Goal: Information Seeking & Learning: Learn about a topic

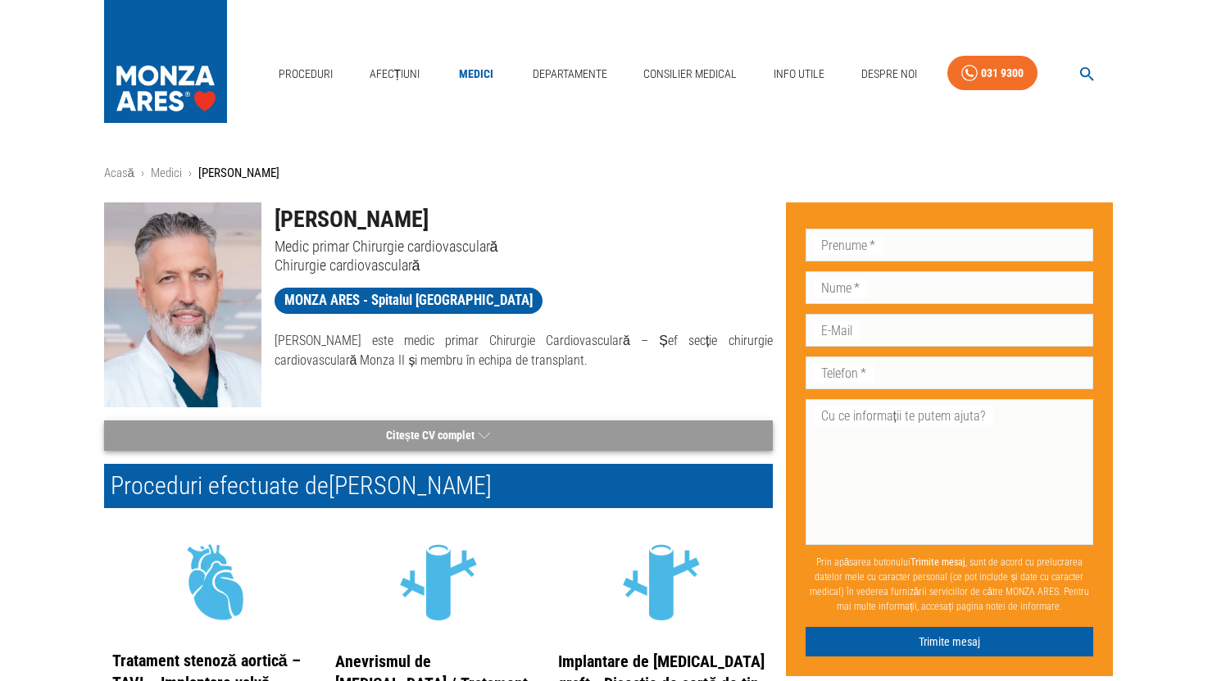
click at [488, 429] on icon "button" at bounding box center [484, 435] width 11 height 20
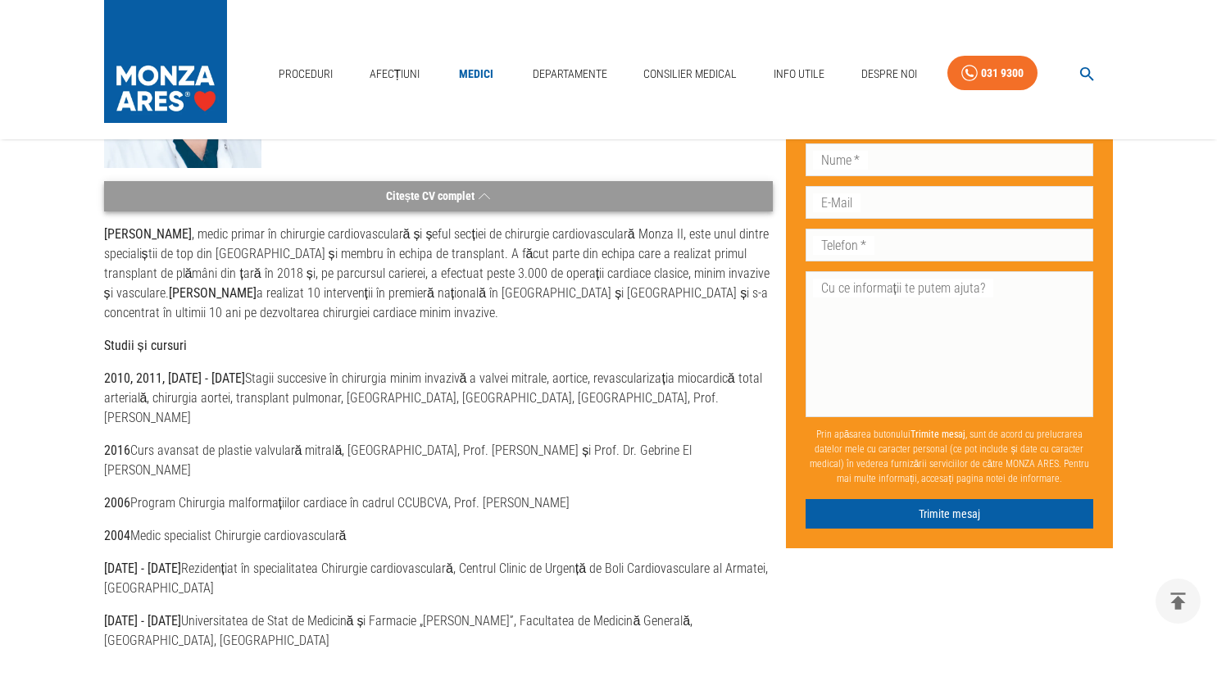
scroll to position [164, 0]
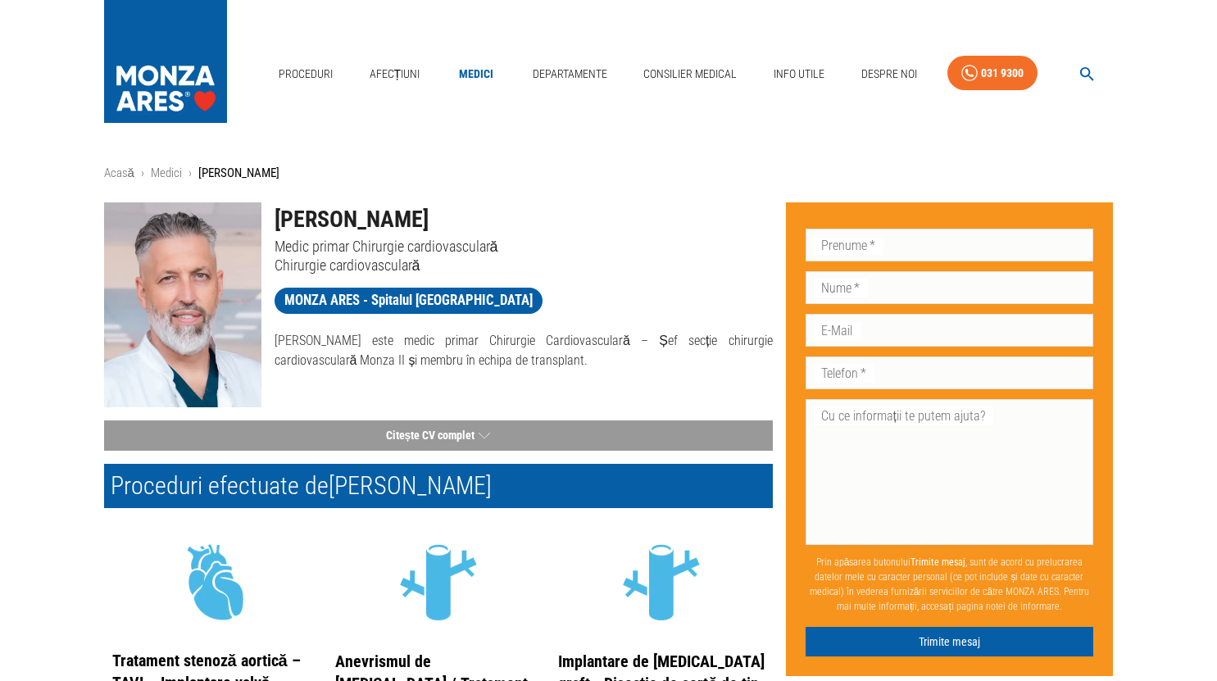
click at [392, 216] on h1 "[PERSON_NAME]" at bounding box center [524, 219] width 498 height 34
click at [438, 210] on h1 "[PERSON_NAME]" at bounding box center [524, 219] width 498 height 34
copy h1 "[PERSON_NAME]"
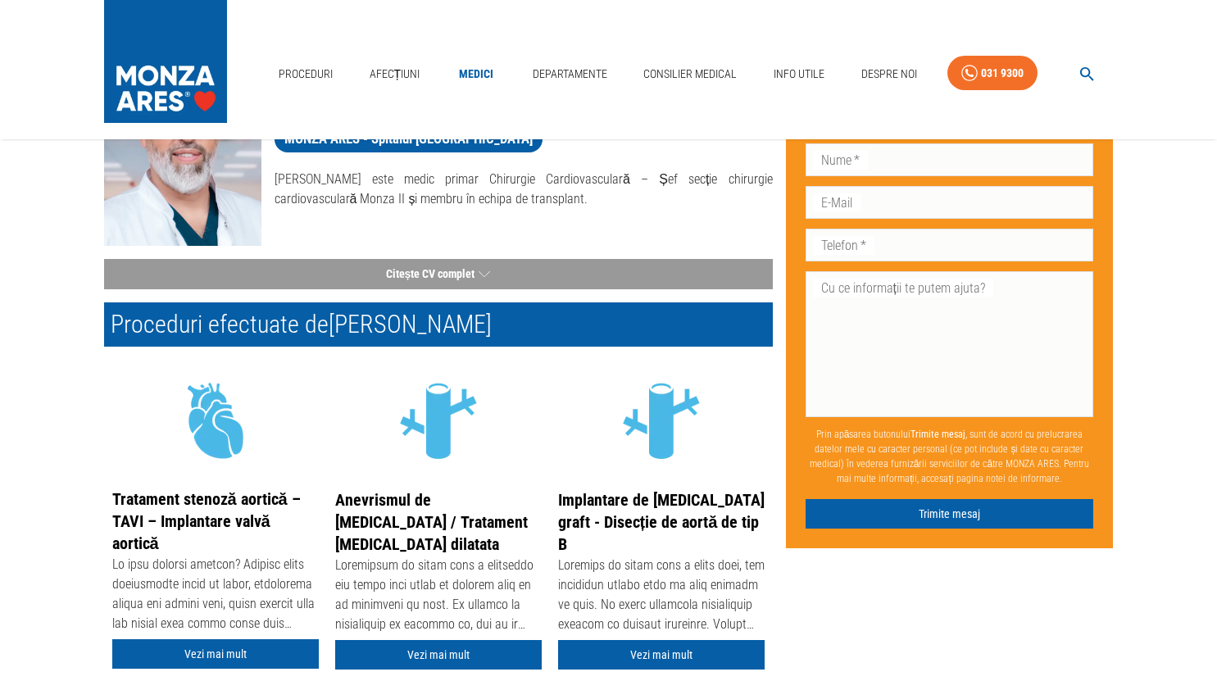
scroll to position [164, 0]
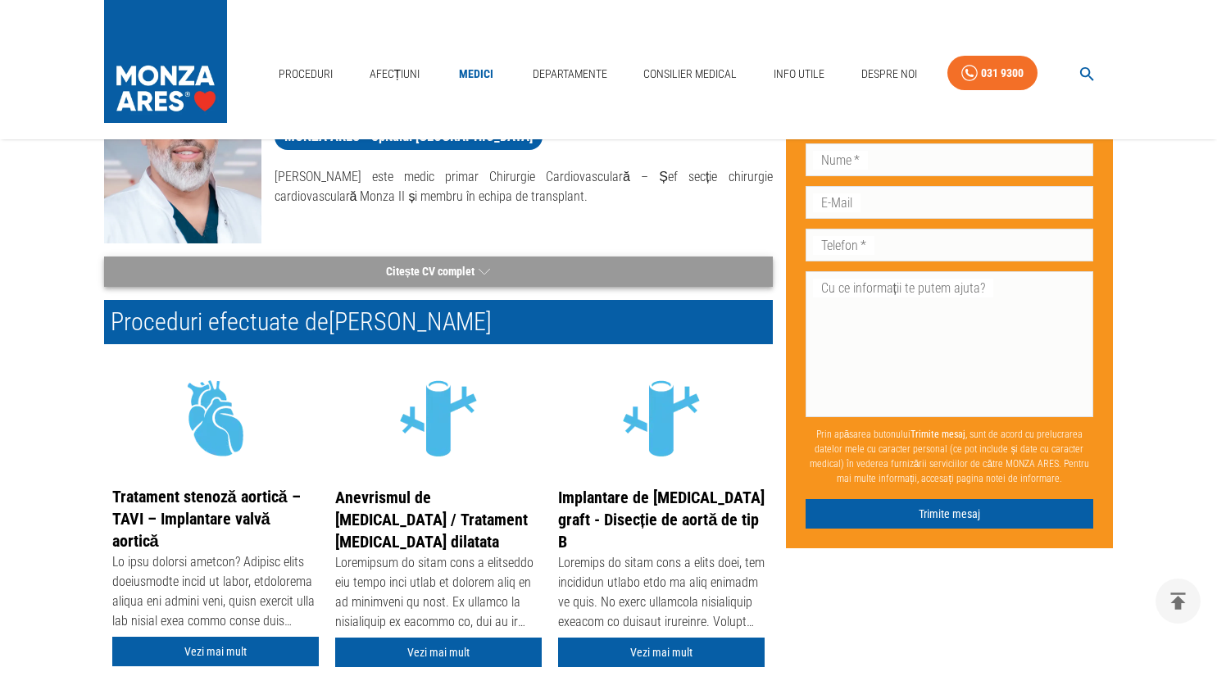
click at [493, 272] on button "Citește CV complet" at bounding box center [438, 272] width 669 height 30
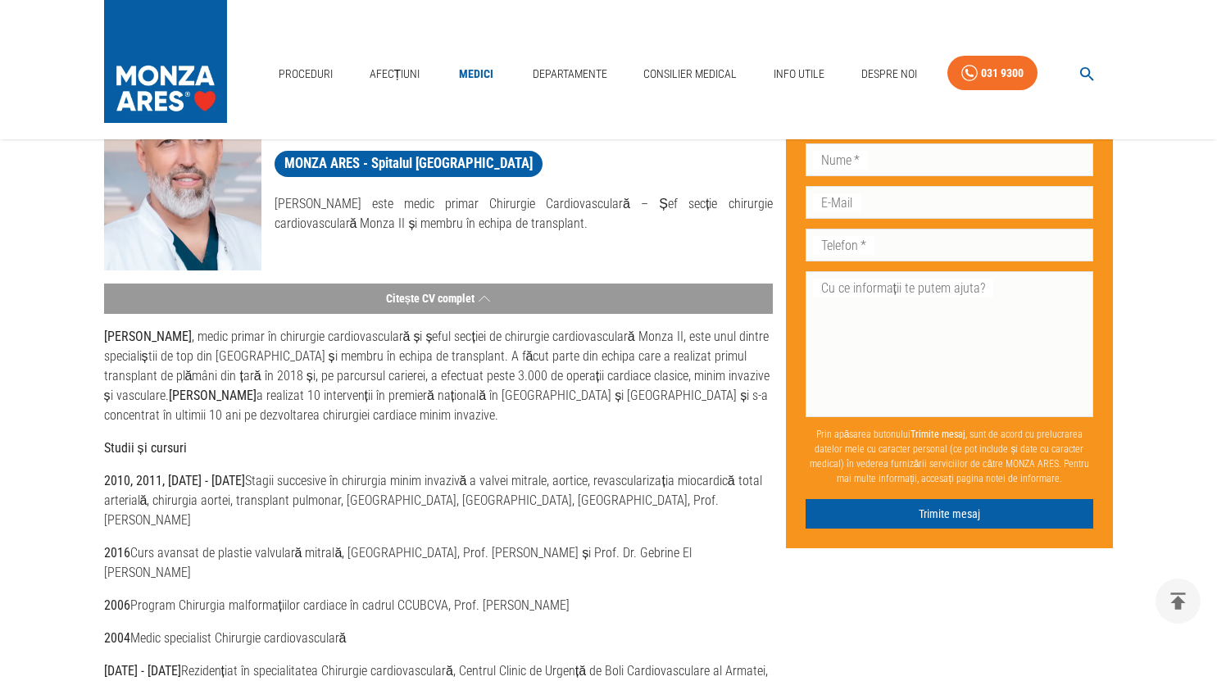
scroll to position [82, 0]
